Goal: Transaction & Acquisition: Subscribe to service/newsletter

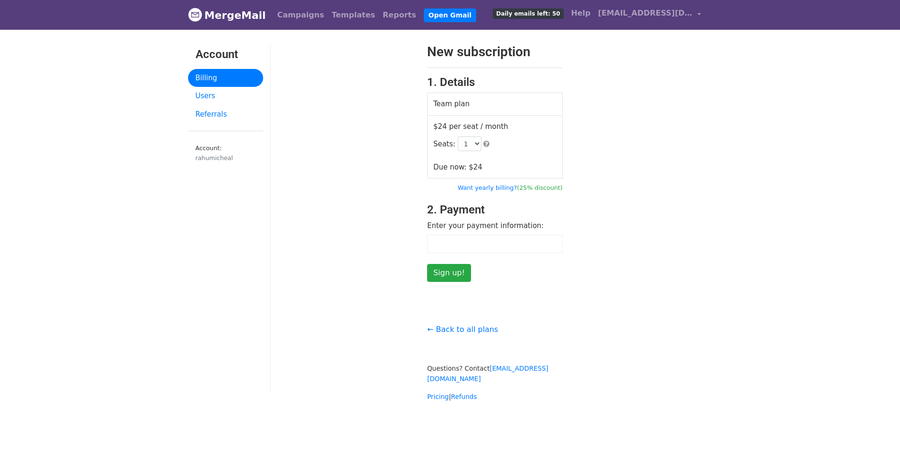
click at [712, 184] on div "New subscription 1. Details Team plan $24 per seat / month Seats: 1 2 3 4 5 6 7…" at bounding box center [495, 163] width 449 height 238
drag, startPoint x: 233, startPoint y: 18, endPoint x: 247, endPoint y: 18, distance: 13.2
click at [233, 18] on link "MergeMail" at bounding box center [227, 15] width 78 height 20
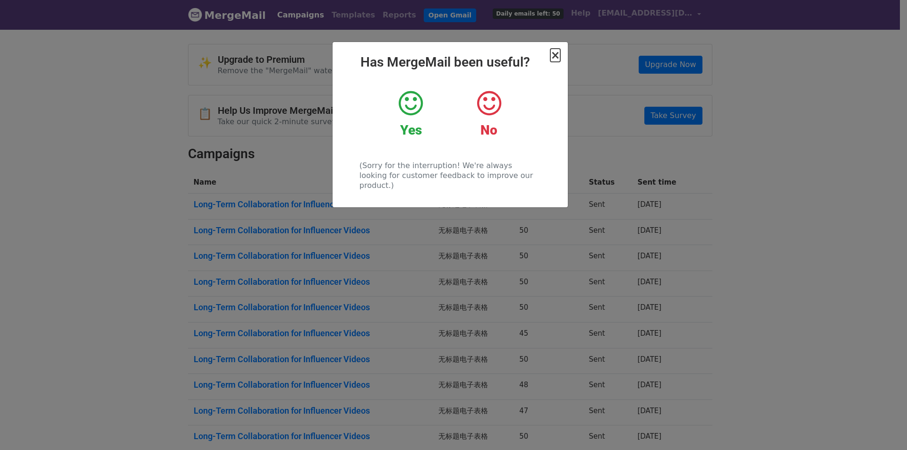
click at [555, 58] on span "×" at bounding box center [554, 55] width 9 height 13
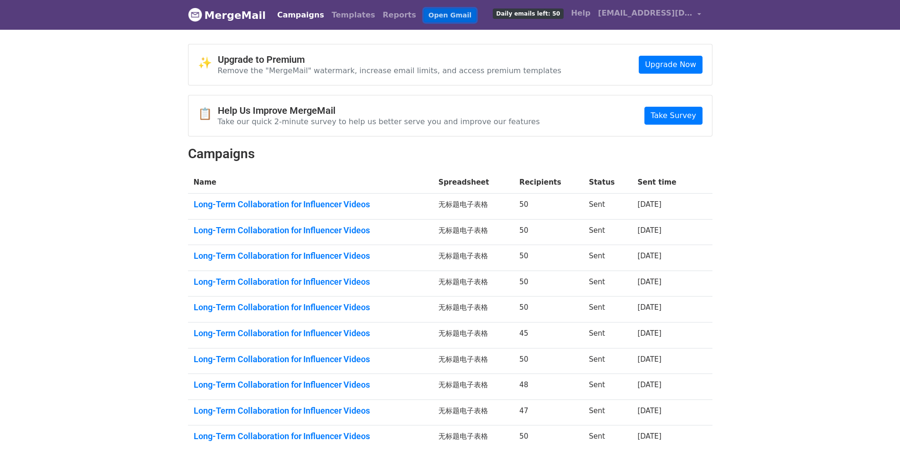
click at [432, 20] on link "Open Gmail" at bounding box center [450, 16] width 52 height 14
click at [237, 18] on link "MergeMail" at bounding box center [227, 15] width 78 height 20
